Goal: Task Accomplishment & Management: Manage account settings

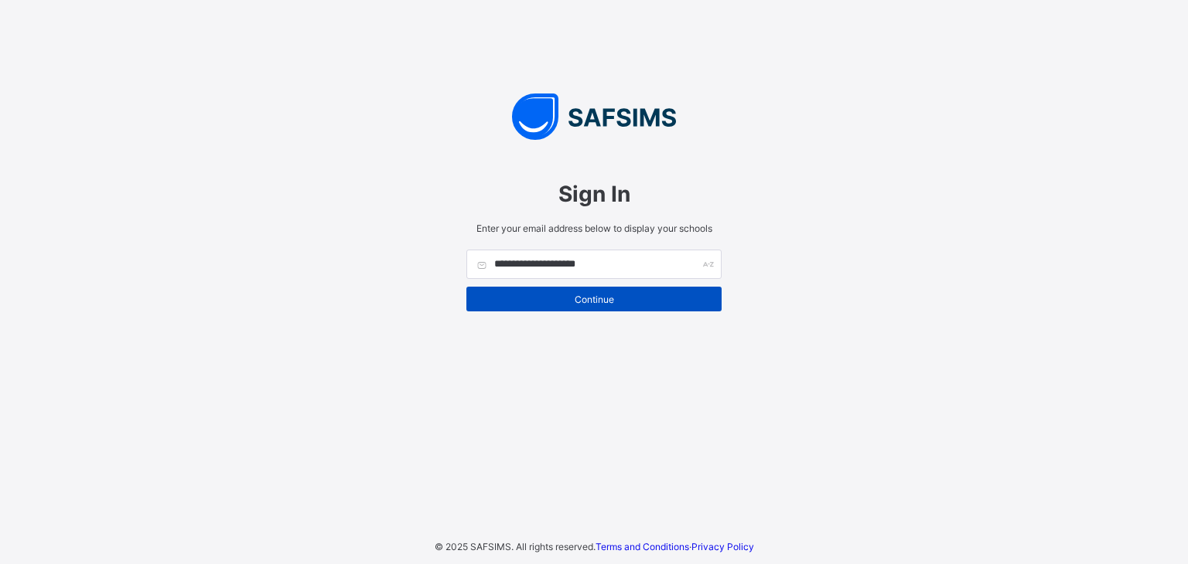
type input "**********"
click at [589, 301] on span "Continue" at bounding box center [594, 300] width 232 height 12
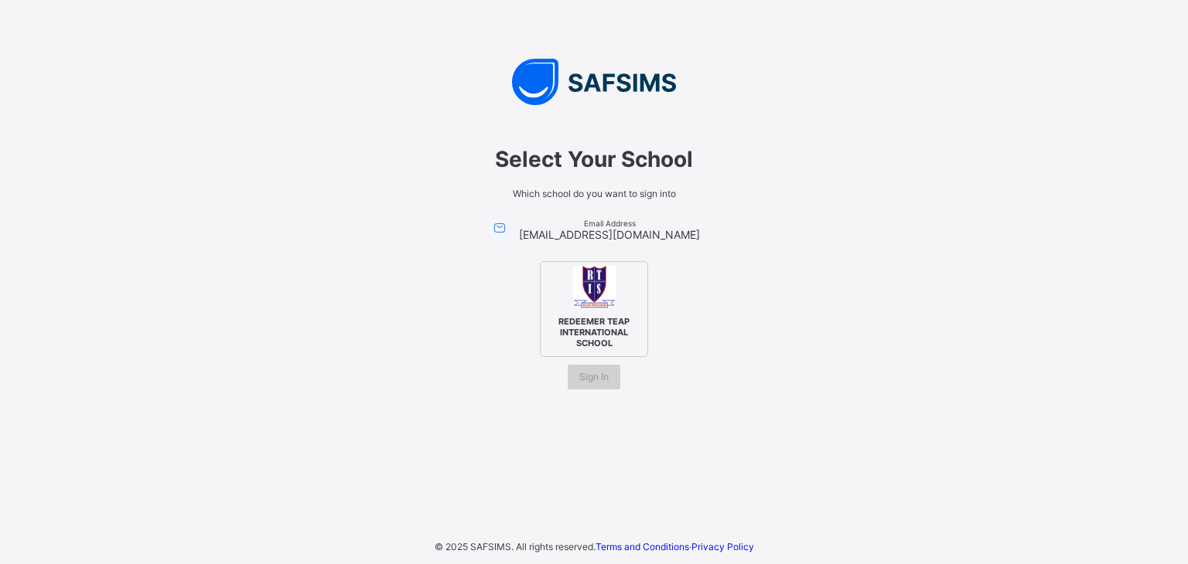
click at [589, 371] on span "Sign In" at bounding box center [593, 377] width 29 height 12
click at [582, 319] on span "REDEEMER TEAP INTERNATIONAL SCHOOL" at bounding box center [594, 332] width 94 height 40
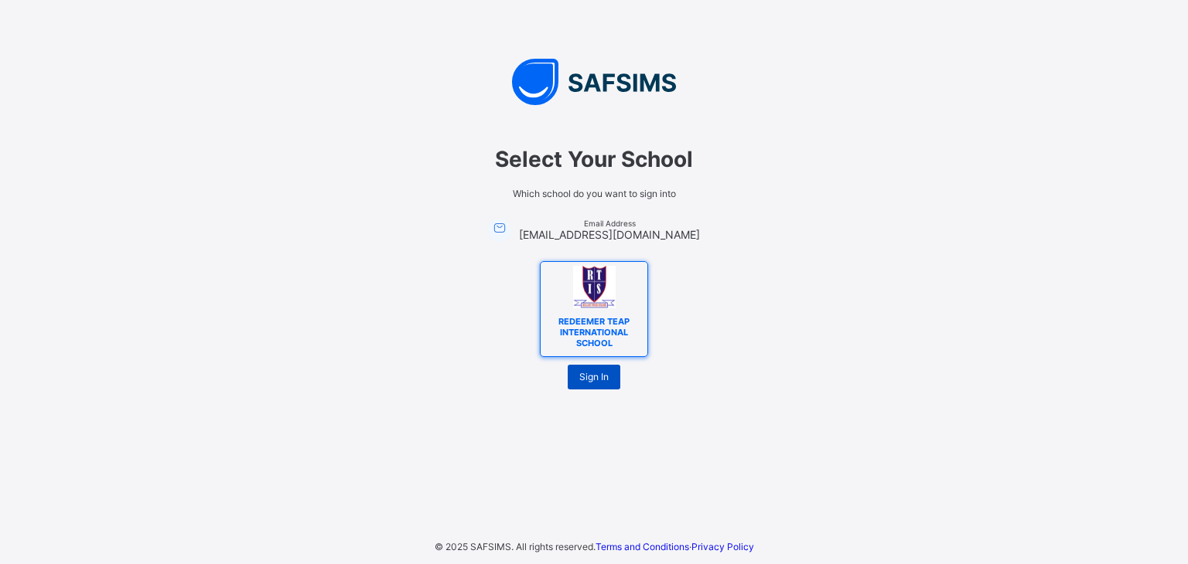
click at [591, 375] on span "Sign In" at bounding box center [593, 377] width 29 height 12
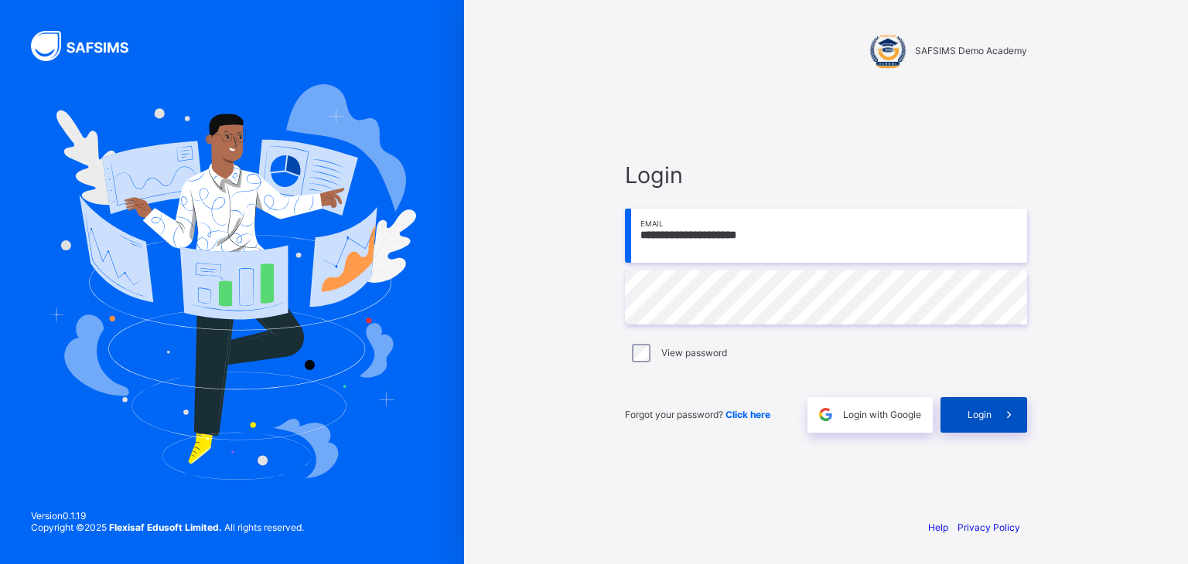
click at [971, 410] on span "Login" at bounding box center [979, 415] width 24 height 12
click at [966, 406] on div "Login" at bounding box center [983, 415] width 87 height 36
click at [967, 409] on span "Login" at bounding box center [979, 415] width 24 height 12
